Goal: Find specific page/section: Find specific page/section

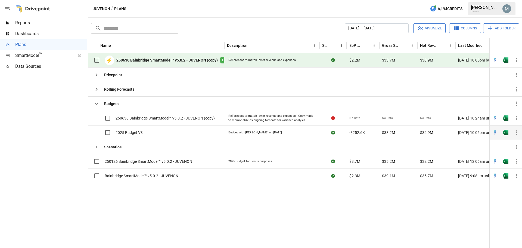
click at [517, 132] on icon "button" at bounding box center [516, 132] width 7 height 7
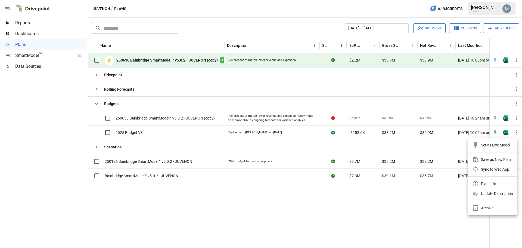
click at [507, 133] on div at bounding box center [261, 124] width 522 height 248
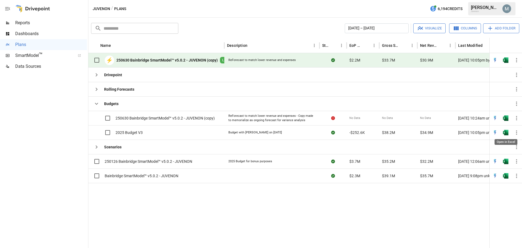
click at [507, 133] on img "Open in Excel" at bounding box center [505, 132] width 5 height 5
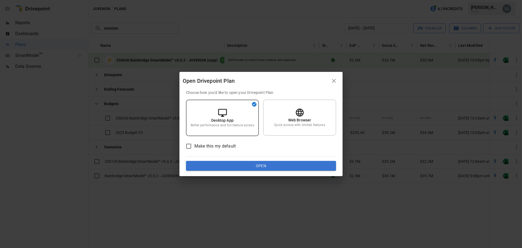
click at [264, 164] on button "Open" at bounding box center [261, 166] width 150 height 10
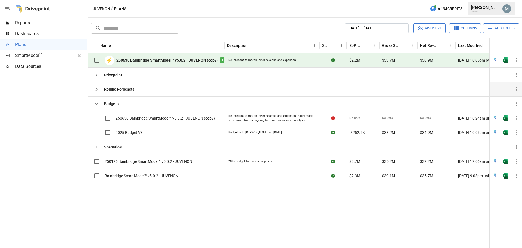
click at [97, 90] on icon "button" at bounding box center [96, 89] width 7 height 7
click at [96, 89] on icon "button" at bounding box center [96, 89] width 7 height 7
click at [96, 74] on icon "button" at bounding box center [96, 74] width 7 height 7
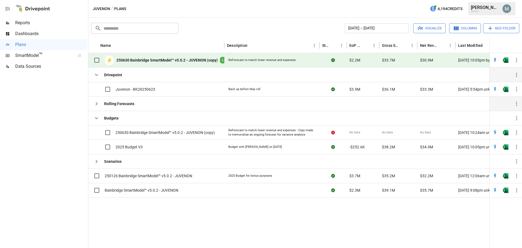
click at [96, 104] on icon "button" at bounding box center [97, 103] width 2 height 3
click at [97, 103] on icon "button" at bounding box center [97, 103] width 2 height 3
click at [507, 176] on img "Open in Excel" at bounding box center [505, 175] width 5 height 5
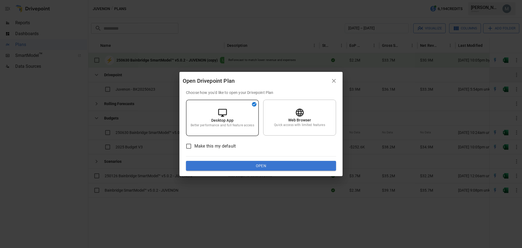
click at [251, 167] on button "Open" at bounding box center [261, 166] width 150 height 10
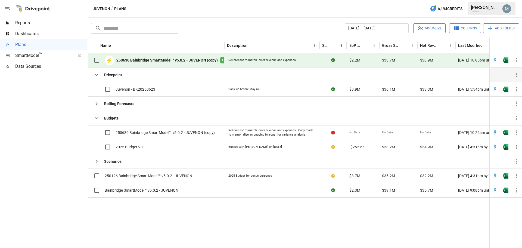
click at [187, 230] on div at bounding box center [305, 222] width 435 height 51
click at [506, 191] on img "Open in Excel" at bounding box center [505, 189] width 5 height 5
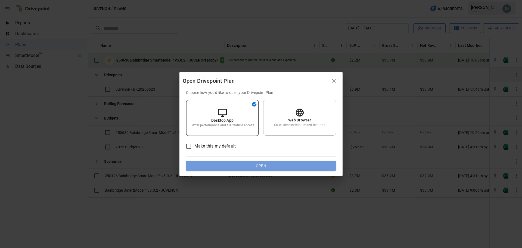
click at [265, 167] on button "Open" at bounding box center [261, 166] width 150 height 10
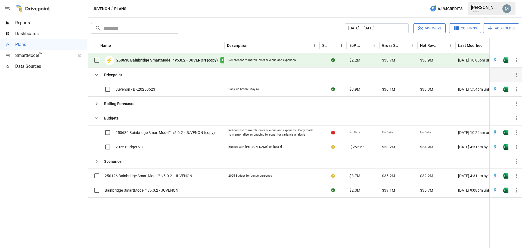
click at [194, 211] on div at bounding box center [305, 222] width 435 height 51
click at [505, 191] on img "Open in Excel" at bounding box center [505, 189] width 5 height 5
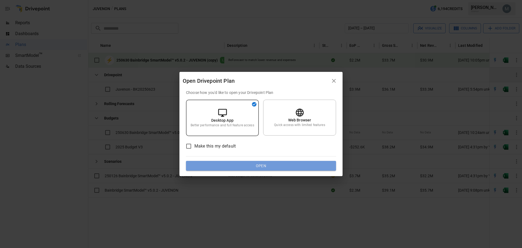
click at [270, 168] on button "Open" at bounding box center [261, 166] width 150 height 10
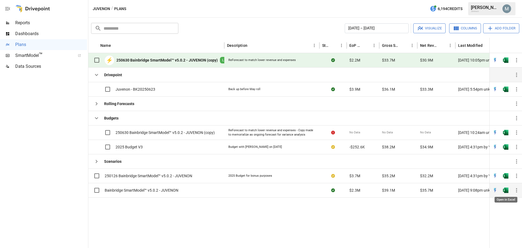
click at [505, 190] on img "Open in Excel" at bounding box center [505, 189] width 5 height 5
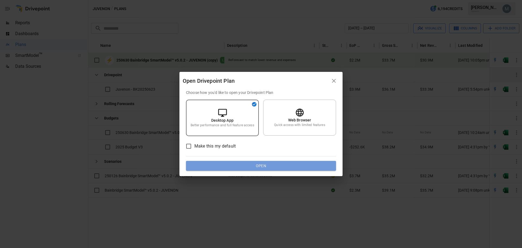
click at [243, 166] on button "Open" at bounding box center [261, 166] width 150 height 10
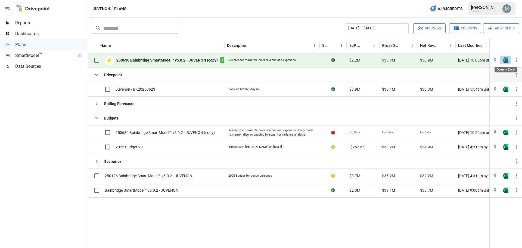
click at [507, 58] on img "Open in Excel" at bounding box center [505, 59] width 5 height 5
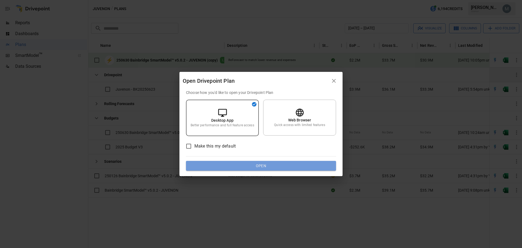
click at [255, 166] on button "Open" at bounding box center [261, 166] width 150 height 10
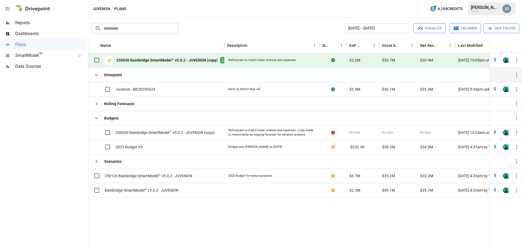
click at [32, 53] on span "SmartModel ™" at bounding box center [43, 55] width 57 height 7
click at [16, 67] on span "Data Sources" at bounding box center [51, 66] width 72 height 7
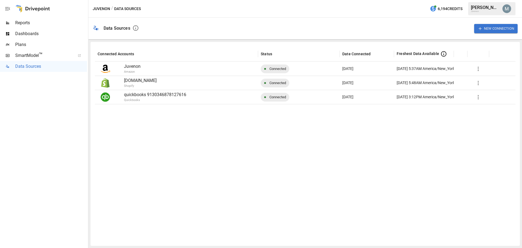
click at [23, 44] on span "Plans" at bounding box center [51, 44] width 72 height 7
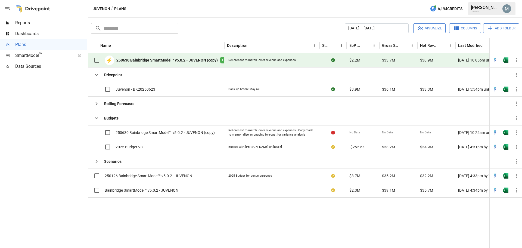
click at [33, 67] on span "Data Sources" at bounding box center [51, 66] width 72 height 7
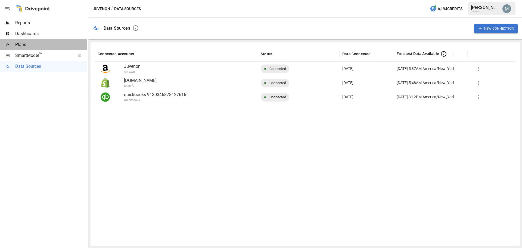
click at [25, 43] on span "Plans" at bounding box center [51, 44] width 72 height 7
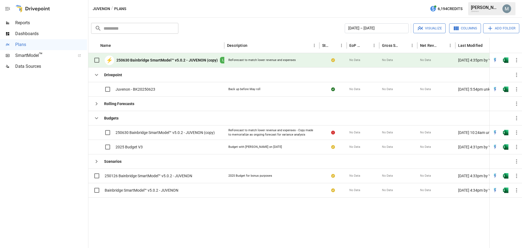
click at [246, 229] on div at bounding box center [305, 222] width 435 height 51
